Goal: Task Accomplishment & Management: Use online tool/utility

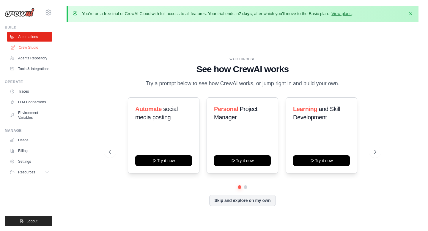
click at [34, 48] on link "Crew Studio" at bounding box center [30, 48] width 45 height 10
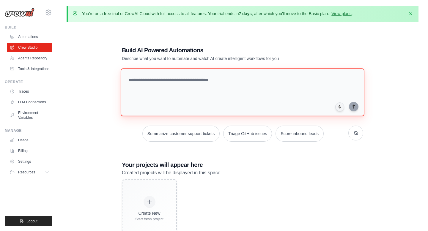
click at [171, 93] on textarea at bounding box center [243, 92] width 244 height 48
click at [219, 90] on textarea at bounding box center [243, 92] width 244 height 48
paste textarea "**********"
type textarea "**********"
paste textarea "**********"
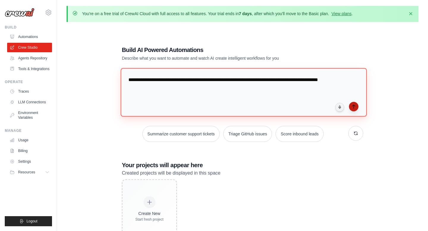
type textarea "**********"
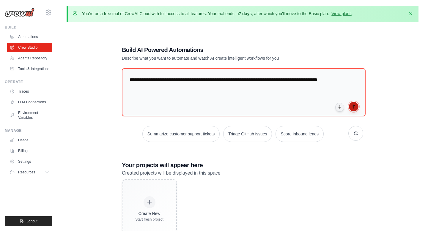
click at [355, 104] on icon "submit" at bounding box center [353, 106] width 5 height 5
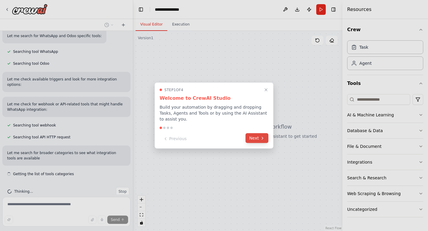
scroll to position [186, 0]
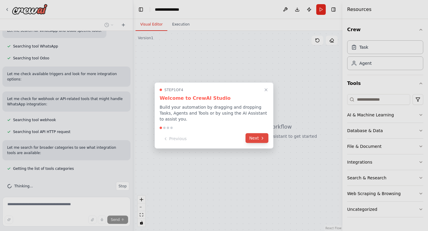
click at [253, 140] on button "Next" at bounding box center [257, 138] width 23 height 10
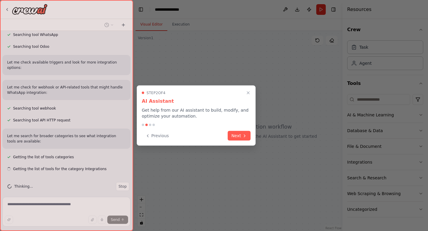
scroll to position [198, 0]
click at [244, 136] on icon at bounding box center [244, 135] width 1 height 2
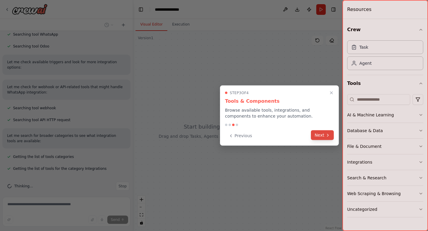
click at [322, 139] on button "Next" at bounding box center [322, 136] width 23 height 10
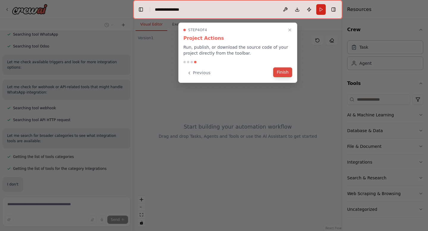
click at [286, 71] on button "Finish" at bounding box center [282, 72] width 19 height 10
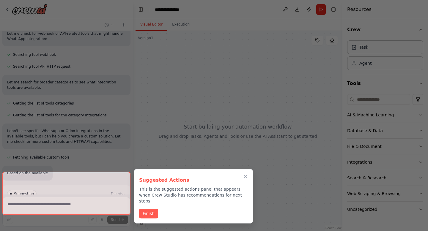
scroll to position [260, 0]
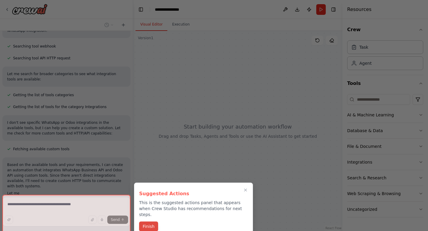
click at [151, 222] on button "Finish" at bounding box center [148, 227] width 19 height 10
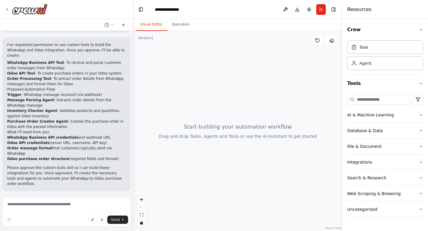
scroll to position [456, 0]
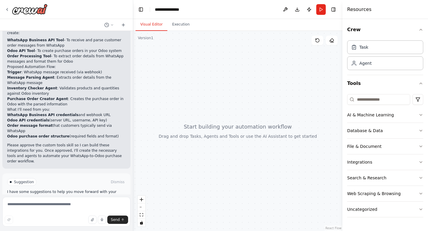
click at [19, 180] on span "Suggestion" at bounding box center [24, 182] width 20 height 5
click at [53, 205] on span "Enable coding skills" at bounding box center [68, 207] width 35 height 5
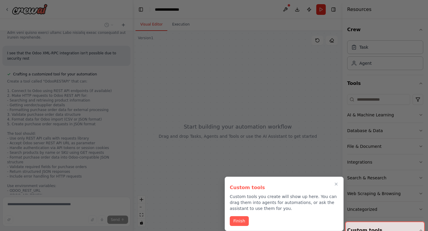
scroll to position [992, 0]
click at [337, 185] on icon "Close walkthrough" at bounding box center [336, 184] width 5 height 5
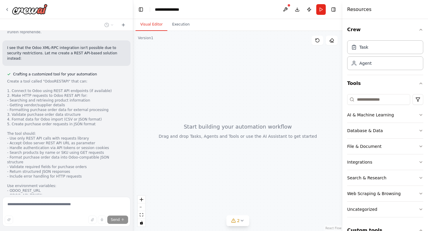
drag, startPoint x: 192, startPoint y: 62, endPoint x: 195, endPoint y: 101, distance: 38.8
click at [195, 101] on div at bounding box center [237, 131] width 209 height 200
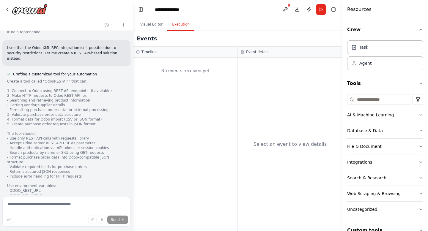
click at [180, 27] on button "Execution" at bounding box center [180, 24] width 27 height 12
click at [148, 29] on button "Visual Editor" at bounding box center [152, 24] width 32 height 12
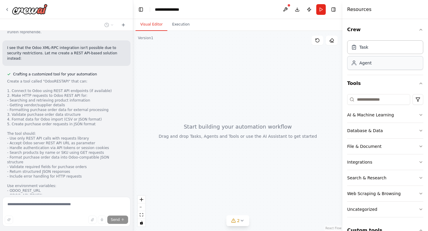
click at [376, 64] on div "Agent" at bounding box center [385, 63] width 76 height 14
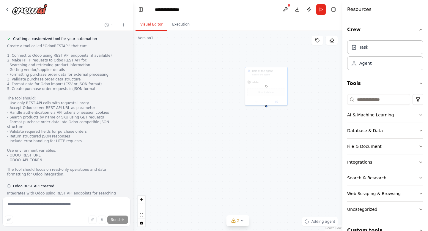
scroll to position [1028, 0]
drag, startPoint x: 274, startPoint y: 87, endPoint x: 288, endPoint y: 86, distance: 13.4
click at [285, 86] on div "Drop tools here" at bounding box center [266, 91] width 42 height 12
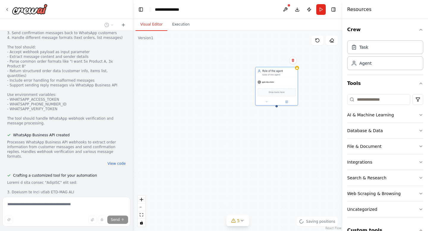
scroll to position [680, 0]
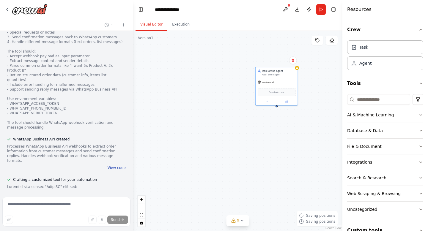
click at [122, 166] on button "View code" at bounding box center [117, 168] width 18 height 5
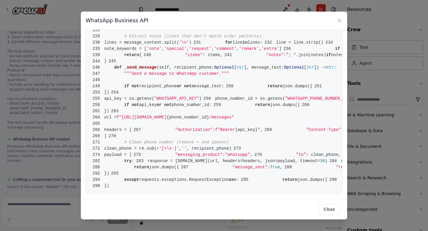
scroll to position [1711, 0]
click at [336, 210] on button "Close" at bounding box center [329, 209] width 21 height 11
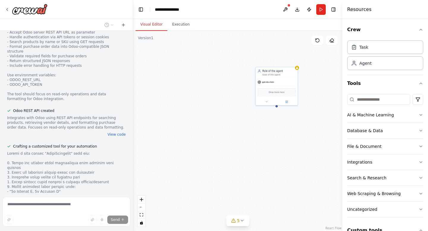
scroll to position [1064, 0]
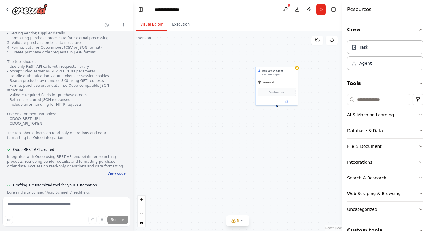
click at [117, 171] on button "View code" at bounding box center [117, 173] width 18 height 5
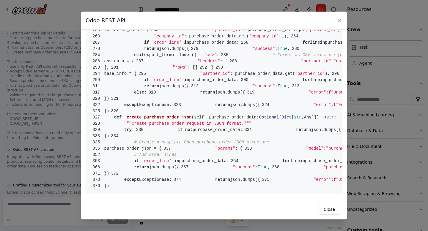
scroll to position [2198, 0]
click at [333, 212] on button "Close" at bounding box center [329, 209] width 21 height 11
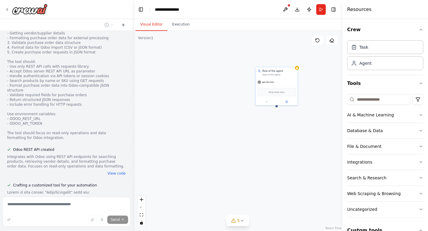
scroll to position [1175, 0]
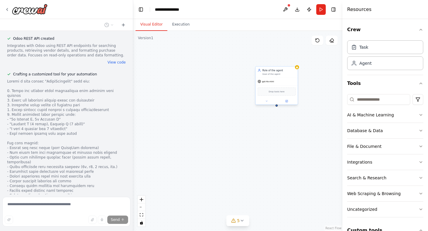
click at [267, 84] on div "gpt-4o-mini" at bounding box center [277, 81] width 42 height 7
click at [285, 102] on button at bounding box center [286, 101] width 19 height 4
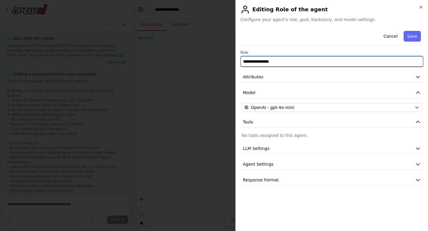
click at [272, 63] on input "**********" at bounding box center [332, 61] width 183 height 11
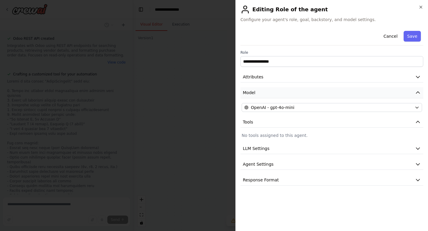
click at [277, 92] on button "Model" at bounding box center [332, 92] width 183 height 11
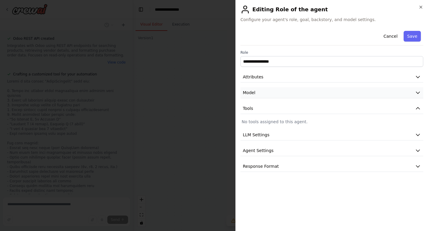
click at [277, 92] on button "Model" at bounding box center [332, 92] width 183 height 11
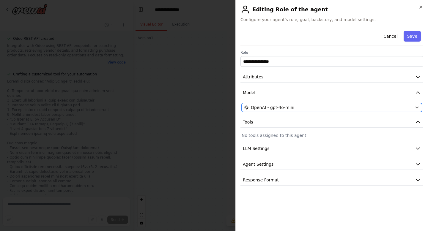
click at [278, 109] on span "OpenAI - gpt-4o-mini" at bounding box center [272, 108] width 43 height 6
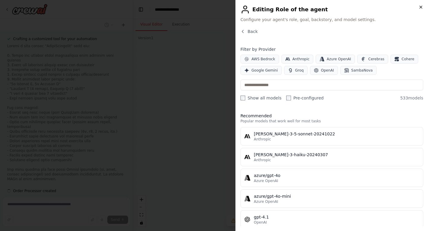
scroll to position [1211, 0]
click at [422, 7] on icon "button" at bounding box center [421, 7] width 5 height 5
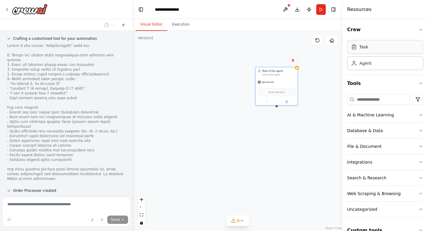
click at [364, 48] on div "Task" at bounding box center [363, 47] width 9 height 6
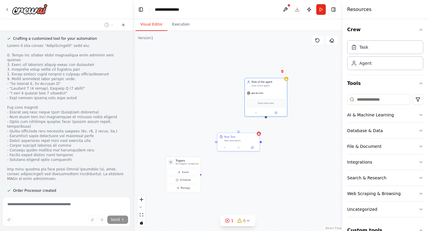
drag, startPoint x: 261, startPoint y: 106, endPoint x: 250, endPoint y: 117, distance: 15.8
click at [250, 117] on div "Triggers No triggers configured Event Schedule Manage Role of the agent Goal of…" at bounding box center [237, 131] width 209 height 200
click at [239, 133] on div "New Task Task description" at bounding box center [238, 138] width 42 height 11
drag, startPoint x: 238, startPoint y: 131, endPoint x: 248, endPoint y: 116, distance: 17.9
click at [248, 116] on div "Triggers No triggers configured Event Schedule Manage Role of the agent Goal of…" at bounding box center [209, 143] width 121 height 116
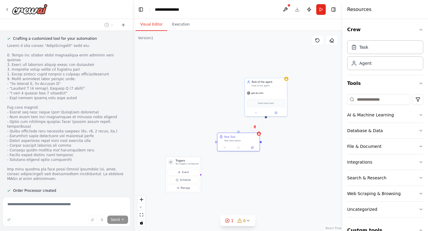
click at [262, 141] on div "Triggers No triggers configured Event Schedule Manage Role of the agent Goal of…" at bounding box center [237, 131] width 209 height 200
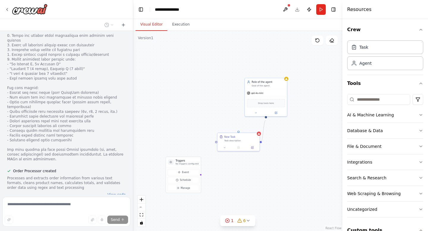
scroll to position [1236, 0]
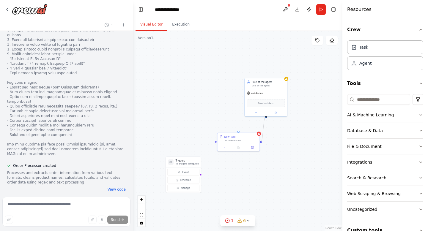
drag, startPoint x: 261, startPoint y: 142, endPoint x: 266, endPoint y: 116, distance: 25.7
click at [266, 116] on div "Triggers No triggers configured Event Schedule Manage Role of the agent Goal of…" at bounding box center [209, 143] width 121 height 116
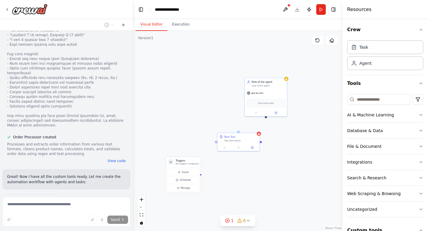
scroll to position [1267, 0]
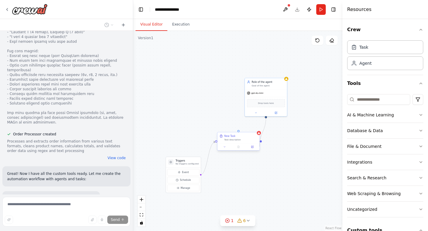
drag, startPoint x: 266, startPoint y: 116, endPoint x: 260, endPoint y: 147, distance: 31.3
click at [260, 147] on div "Triggers No triggers configured Event Schedule Manage Role of the agent Goal of…" at bounding box center [209, 143] width 121 height 116
click at [260, 169] on div "Triggers No triggers configured Event Schedule Manage Role of the agent Goal of…" at bounding box center [237, 131] width 209 height 200
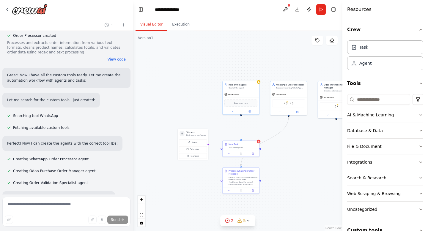
scroll to position [1378, 0]
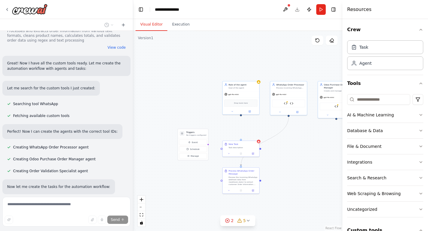
drag, startPoint x: 191, startPoint y: 138, endPoint x: 194, endPoint y: 105, distance: 33.4
click at [194, 105] on div ".deletable-edge-delete-btn { width: 20px; height: 20px; border: 0px solid #ffff…" at bounding box center [237, 131] width 209 height 200
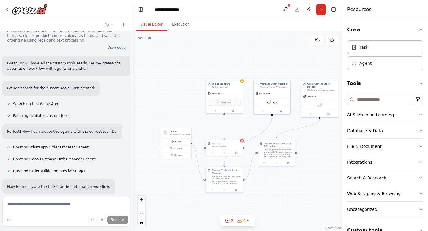
drag, startPoint x: 199, startPoint y: 104, endPoint x: 183, endPoint y: 103, distance: 15.6
click at [183, 103] on div ".deletable-edge-delete-btn { width: 20px; height: 20px; border: 0px solid #ffff…" at bounding box center [237, 131] width 209 height 200
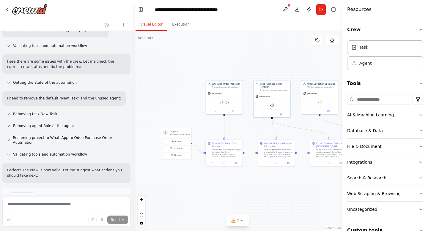
scroll to position [1615, 0]
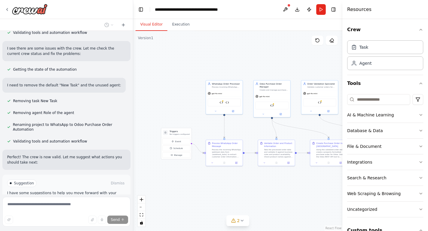
click at [64, 206] on span "Run Automation" at bounding box center [69, 208] width 29 height 5
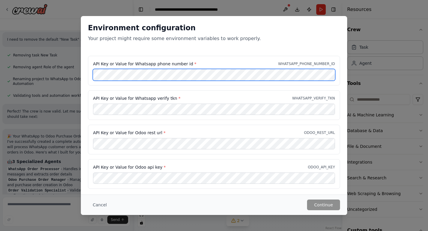
scroll to position [36, 0]
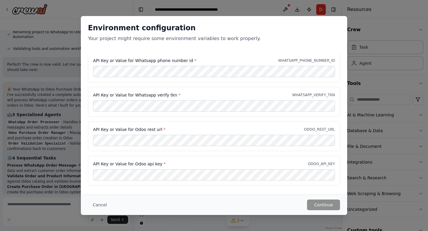
click at [154, 132] on label "API Key or Value for Odoo rest url *" at bounding box center [129, 130] width 73 height 6
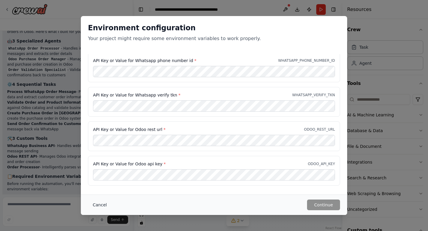
click at [103, 207] on button "Cancel" at bounding box center [99, 205] width 23 height 11
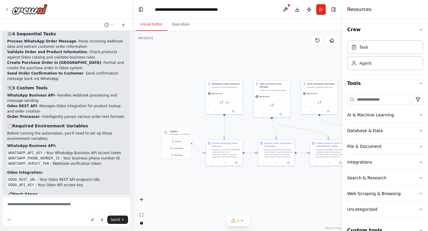
scroll to position [1837, 0]
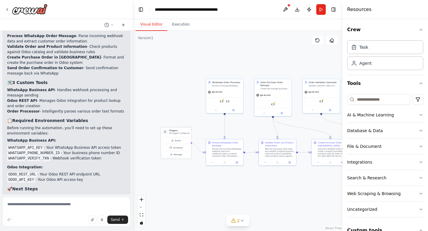
click at [180, 137] on div "Event Schedule Manage" at bounding box center [176, 148] width 31 height 22
click at [182, 132] on p "No triggers configured" at bounding box center [179, 133] width 20 height 2
drag, startPoint x: 182, startPoint y: 132, endPoint x: 178, endPoint y: 121, distance: 11.4
click at [178, 121] on p "No triggers configured" at bounding box center [176, 121] width 20 height 2
click at [232, 122] on div ".deletable-edge-delete-btn { width: 20px; height: 20px; border: 0px solid #ffff…" at bounding box center [237, 131] width 209 height 200
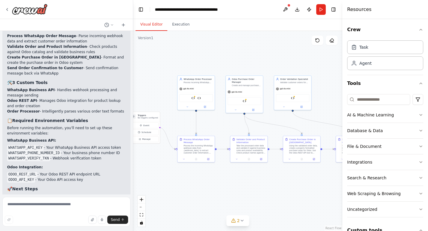
drag, startPoint x: 257, startPoint y: 129, endPoint x: 228, endPoint y: 125, distance: 29.9
click at [228, 126] on div ".deletable-edge-delete-btn { width: 20px; height: 20px; border: 0px solid #ffff…" at bounding box center [237, 131] width 209 height 200
click at [199, 85] on div "gpt-4o-mini" at bounding box center [196, 88] width 37 height 7
click at [207, 107] on button at bounding box center [205, 106] width 17 height 4
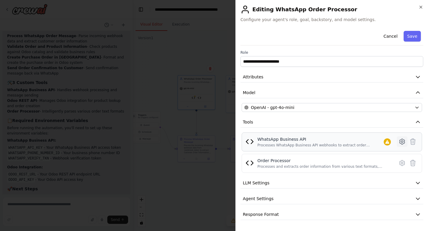
click at [403, 142] on icon at bounding box center [402, 142] width 2 height 2
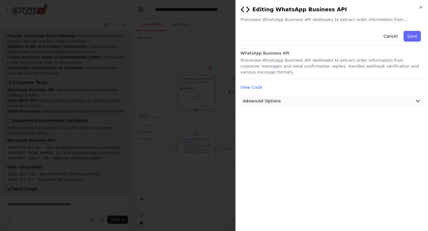
click at [367, 102] on button "Advanced Options" at bounding box center [332, 101] width 183 height 11
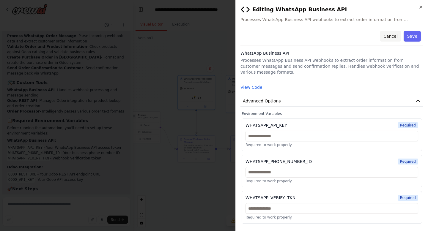
click at [391, 38] on button "Cancel" at bounding box center [390, 36] width 21 height 11
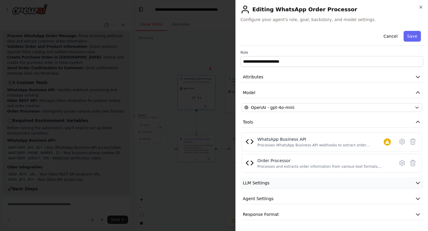
click at [357, 184] on button "LLM Settings" at bounding box center [332, 183] width 183 height 11
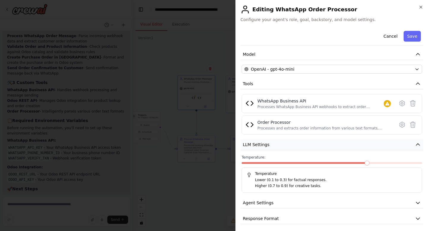
scroll to position [41, 0]
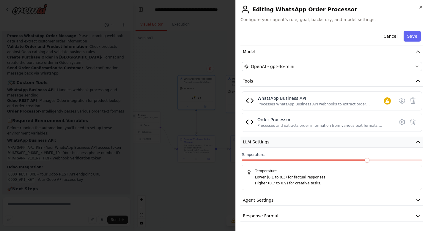
click at [345, 143] on button "LLM Settings" at bounding box center [332, 142] width 183 height 11
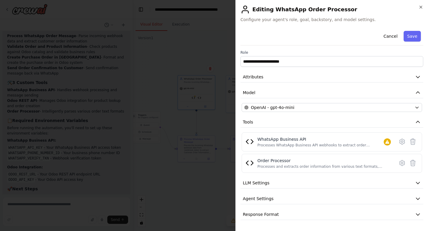
click at [349, 206] on div "**********" at bounding box center [332, 125] width 183 height 192
click at [349, 208] on div "**********" at bounding box center [332, 125] width 183 height 192
click at [349, 213] on button "Response Format" at bounding box center [332, 214] width 183 height 11
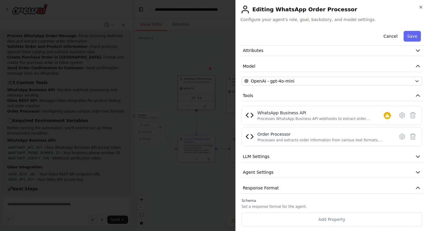
click at [343, 182] on div "**********" at bounding box center [332, 114] width 183 height 224
click at [390, 34] on button "Cancel" at bounding box center [390, 36] width 21 height 11
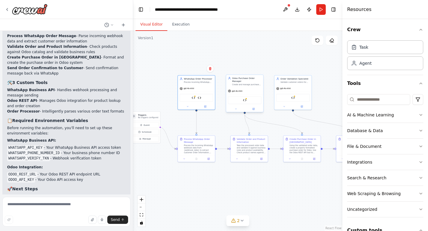
click at [257, 85] on div "Create and manage purchase orders in Odoo system by validating product informat…" at bounding box center [246, 85] width 29 height 2
click at [239, 109] on button at bounding box center [235, 109] width 17 height 4
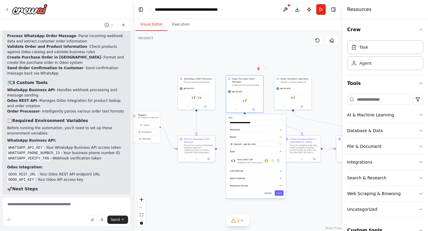
click at [245, 54] on div ".deletable-edge-delete-btn { width: 20px; height: 20px; border: 0px solid #ffff…" at bounding box center [237, 131] width 209 height 200
